Goal: Transaction & Acquisition: Purchase product/service

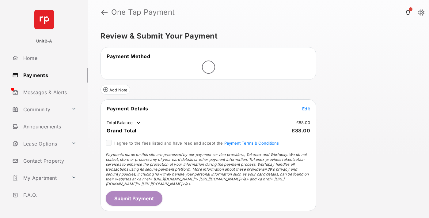
click at [306, 109] on span "Edit" at bounding box center [306, 108] width 8 height 5
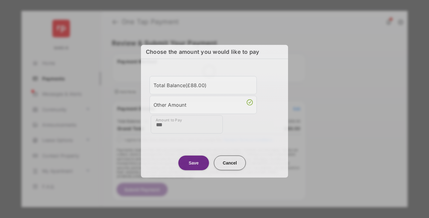
type input "***"
click at [194, 161] on button "Save" at bounding box center [193, 163] width 31 height 15
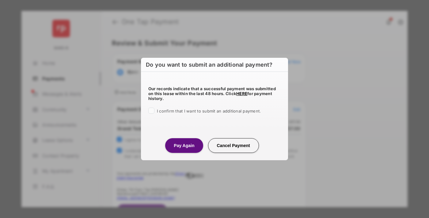
click at [184, 145] on button "Pay Again" at bounding box center [184, 145] width 38 height 15
